Goal: Transaction & Acquisition: Book appointment/travel/reservation

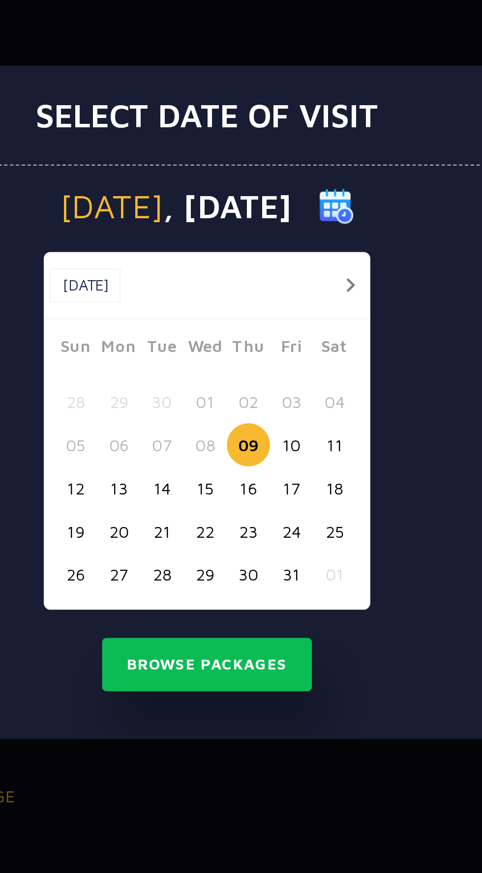
click at [293, 454] on button "11" at bounding box center [295, 455] width 18 height 18
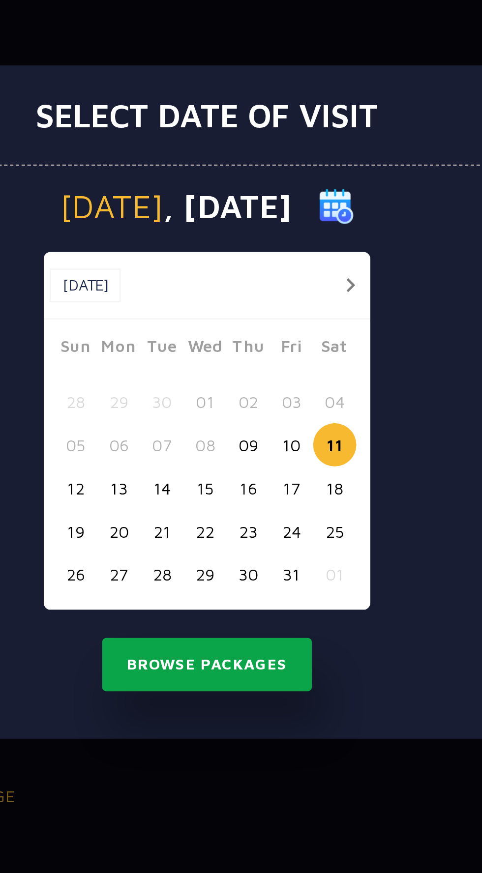
click at [259, 545] on button "Browse Packages" at bounding box center [241, 547] width 89 height 23
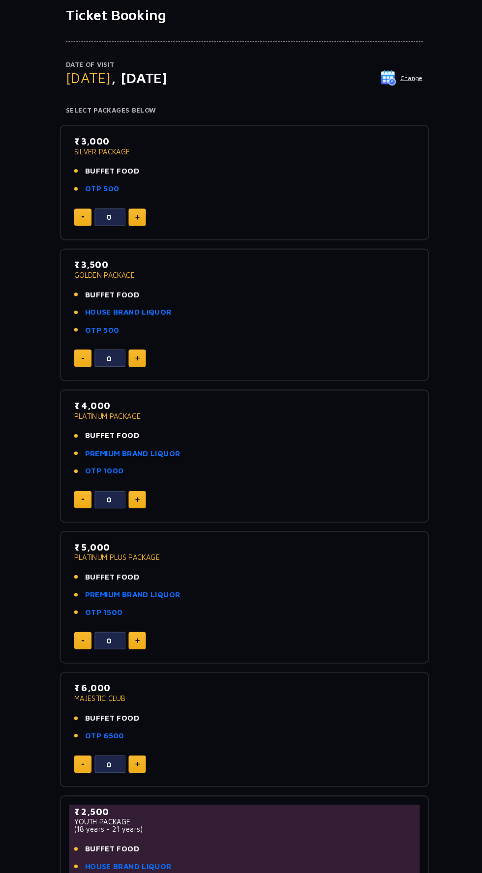
scroll to position [45, 0]
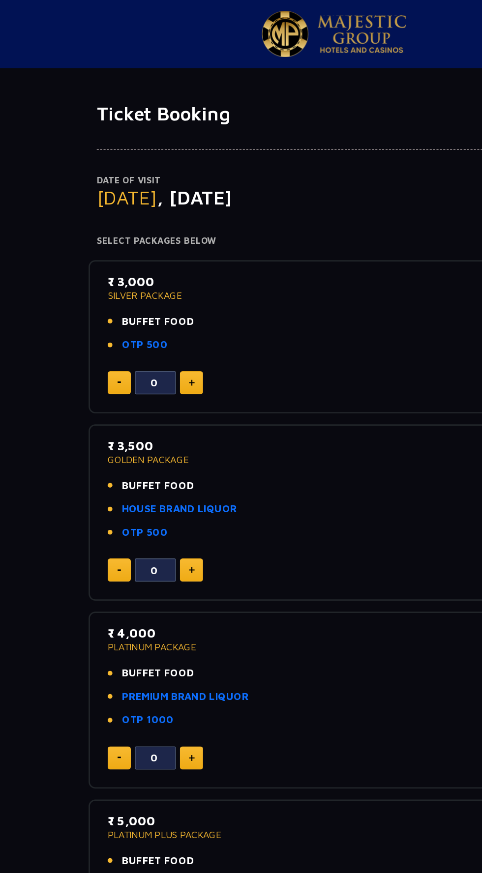
click at [106, 231] on span "BUFFET FOOD" at bounding box center [114, 232] width 52 height 11
click at [82, 206] on p "₹ 3,000" at bounding box center [241, 203] width 327 height 13
click at [102, 176] on h4 "Select Packages Below" at bounding box center [241, 174] width 342 height 8
click at [118, 230] on span "BUFFET FOOD" at bounding box center [114, 232] width 52 height 11
click at [138, 275] on img at bounding box center [138, 276] width 4 height 5
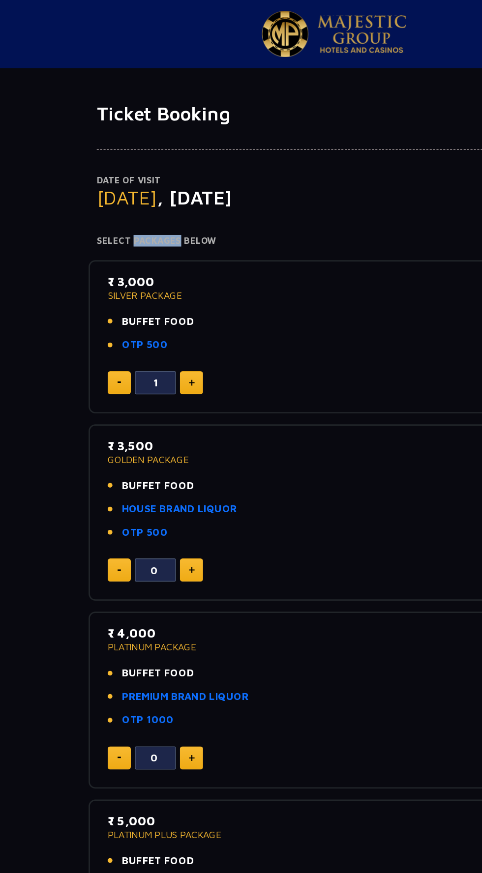
click at [139, 277] on img at bounding box center [138, 276] width 4 height 5
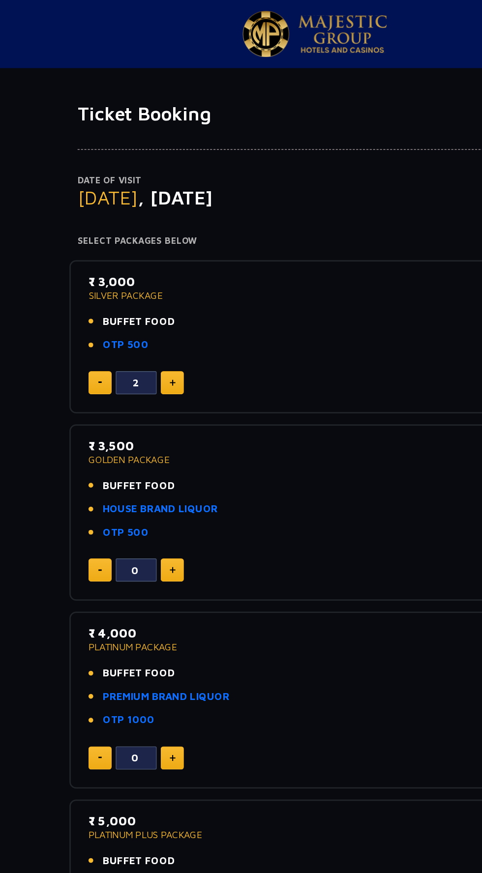
click at [138, 275] on img at bounding box center [138, 276] width 4 height 5
click at [137, 278] on img at bounding box center [138, 276] width 4 height 5
type input "6"
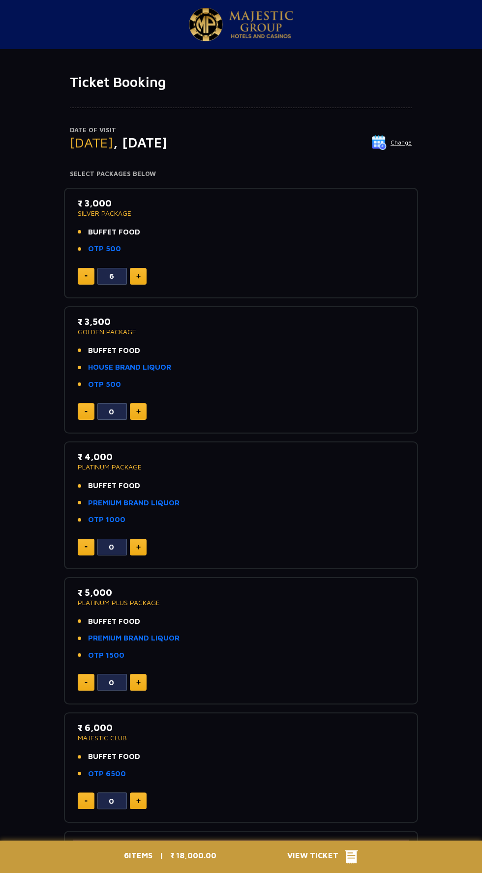
click at [326, 858] on span "View Ticket" at bounding box center [316, 857] width 58 height 15
